Goal: Find specific page/section: Find specific page/section

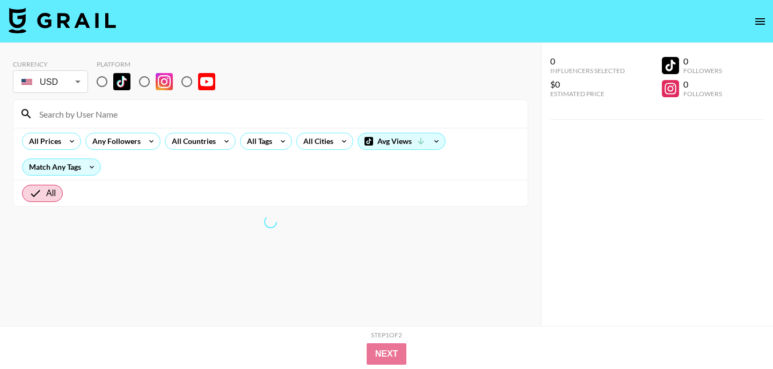
click at [104, 81] on input "radio" at bounding box center [102, 81] width 23 height 23
radio input "true"
click at [104, 79] on input "radio" at bounding box center [102, 81] width 23 height 23
click at [116, 120] on input at bounding box center [277, 113] width 488 height 17
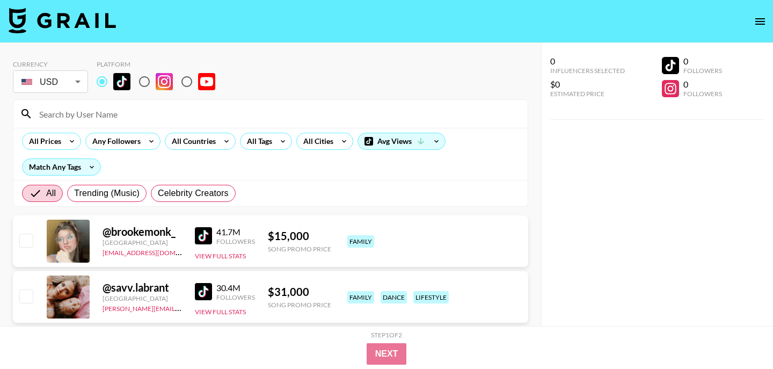
paste input "rubyeum"
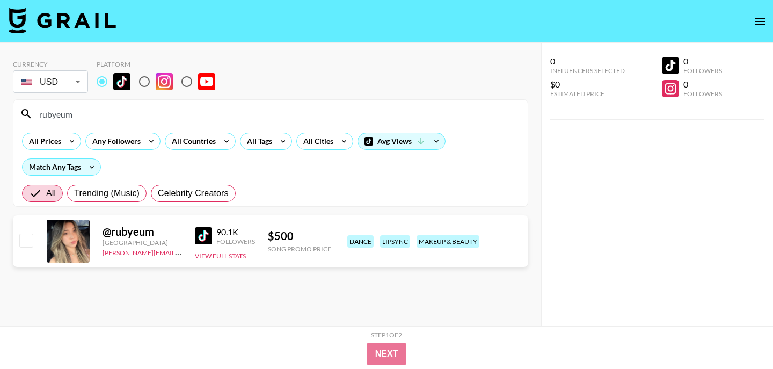
drag, startPoint x: 127, startPoint y: 111, endPoint x: 14, endPoint y: 111, distance: 113.2
click at [14, 111] on div "rubyeum" at bounding box center [270, 114] width 514 height 28
paste input "gigicakes69"
drag, startPoint x: 109, startPoint y: 119, endPoint x: 4, endPoint y: 99, distance: 106.5
click at [4, 100] on div "Currency USD USD ​ Platform gigicakes69 All Prices Any Followers All Countries …" at bounding box center [270, 206] width 541 height 326
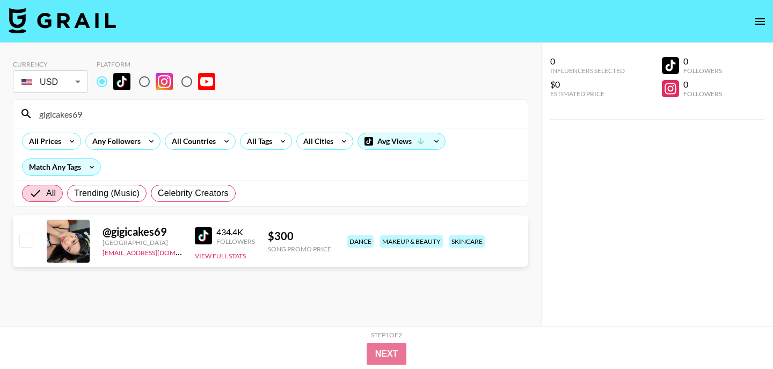
paste input "resafang"
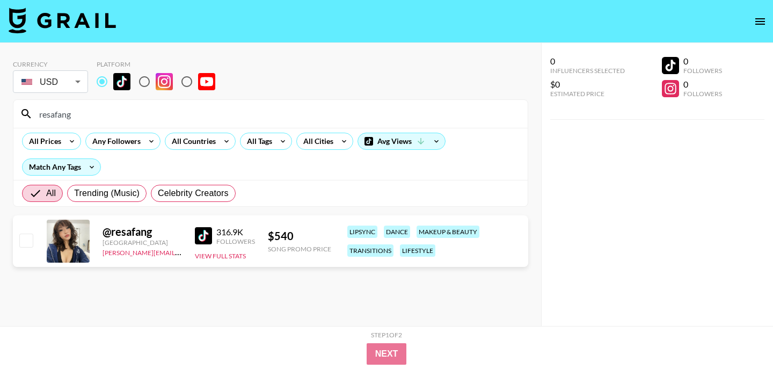
drag, startPoint x: 130, startPoint y: 119, endPoint x: 0, endPoint y: 104, distance: 131.3
click at [0, 104] on div "Currency USD USD ​ Platform resafang All Prices Any Followers All Countries All…" at bounding box center [270, 206] width 541 height 326
paste input "_lexibrynn"
type input "_lexibrynn"
